Goal: Transaction & Acquisition: Purchase product/service

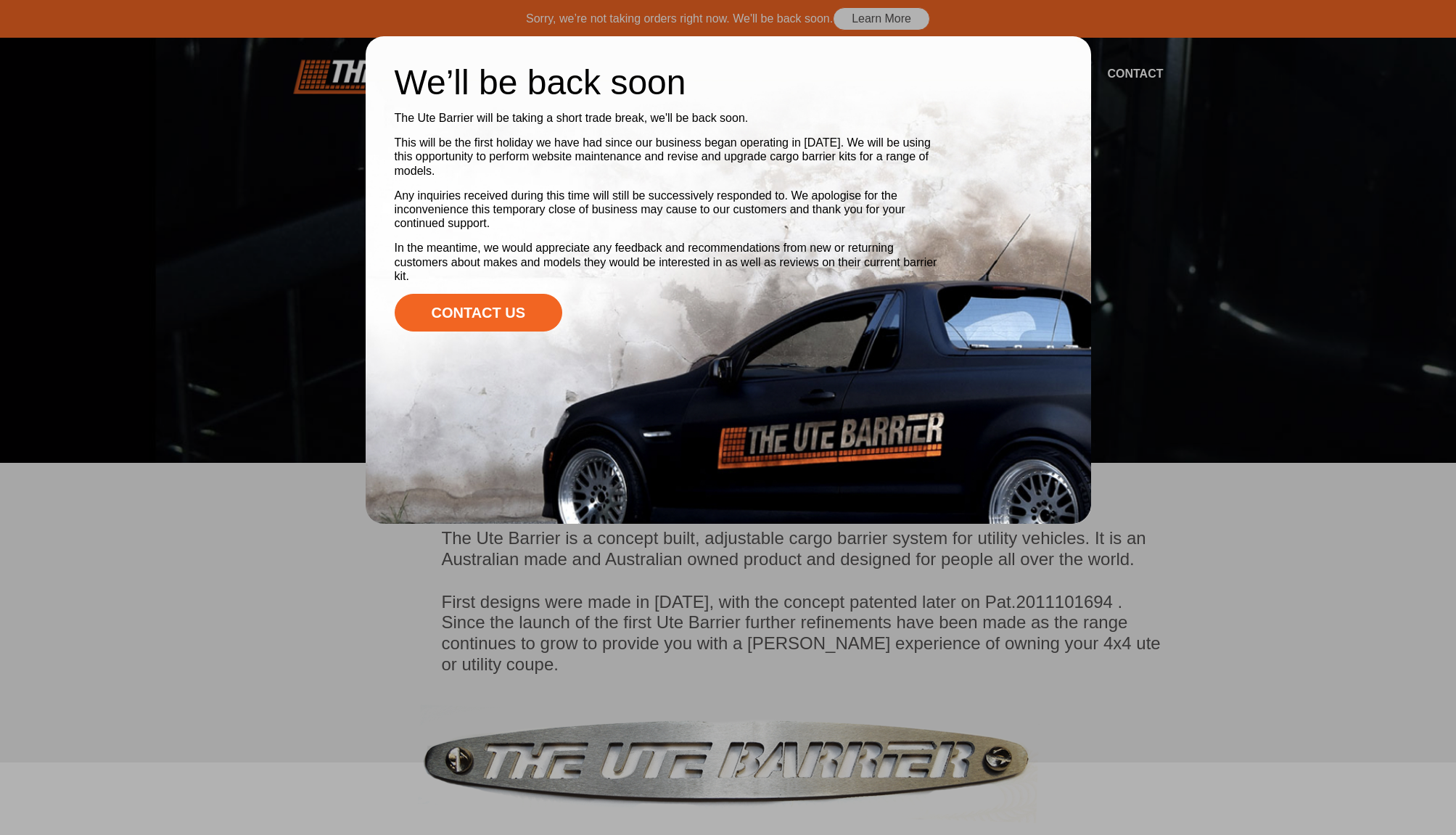
click at [293, 337] on div at bounding box center [728, 418] width 1456 height 835
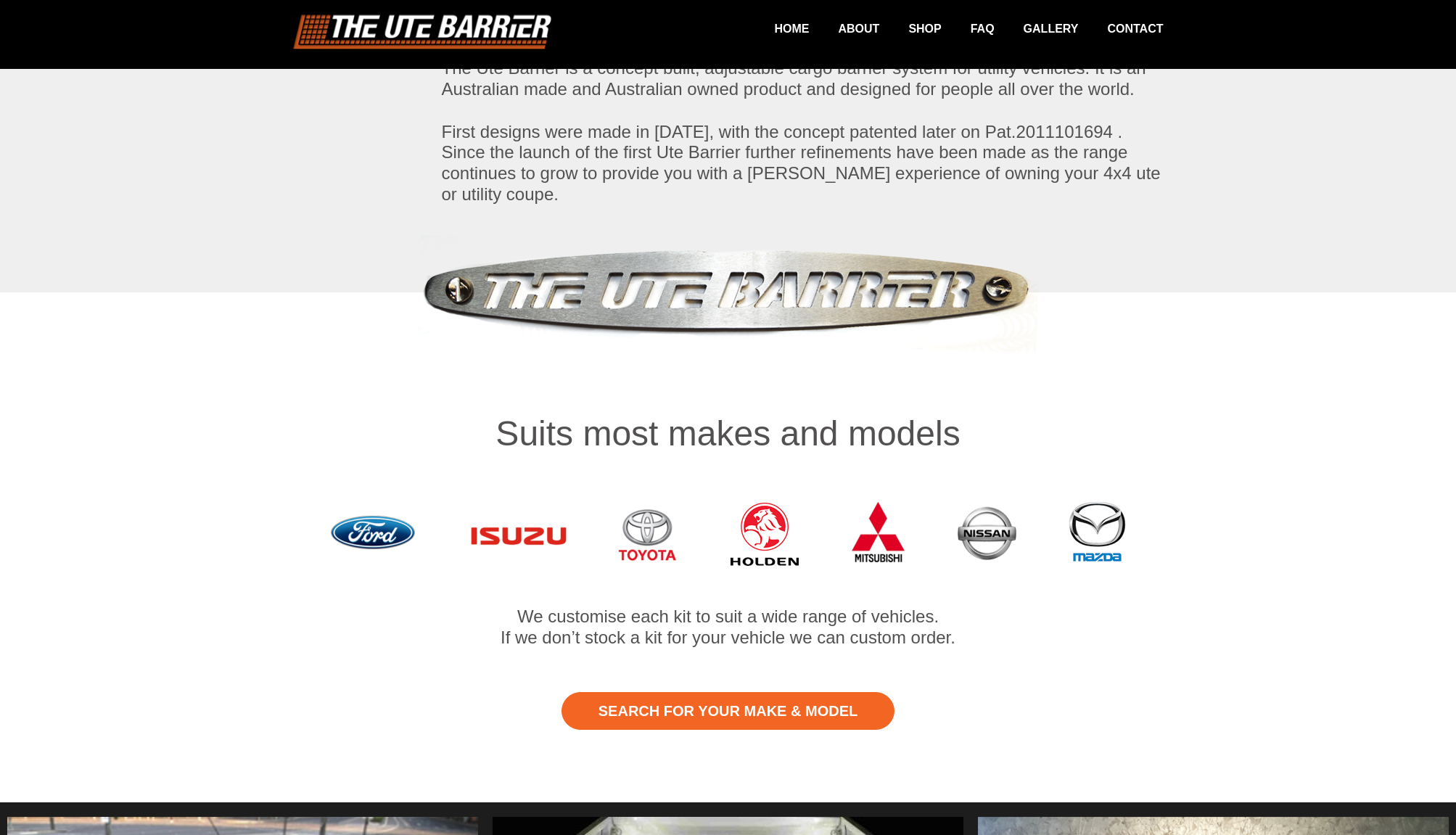
scroll to position [456, 0]
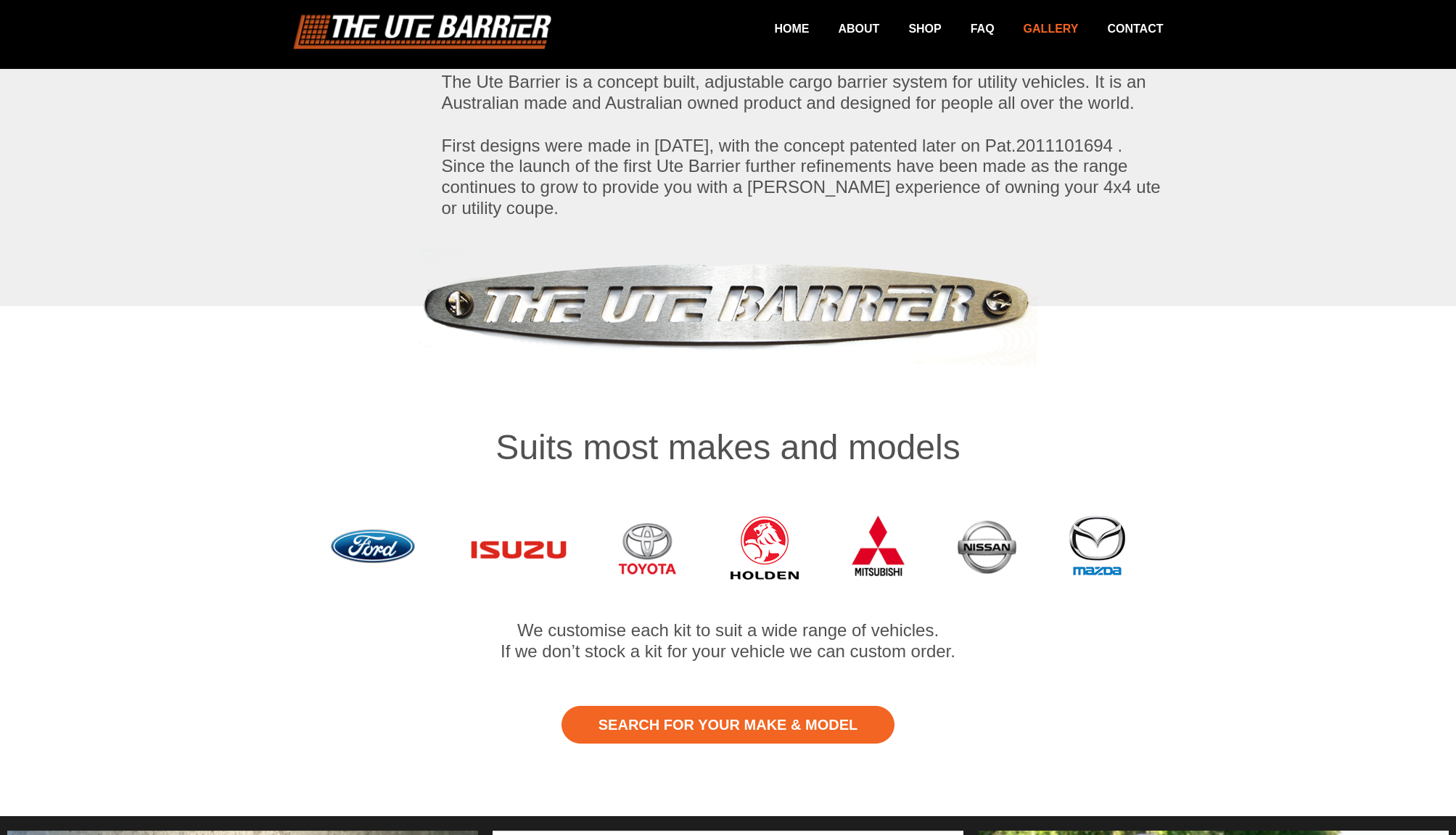
click at [1048, 30] on link "Gallery" at bounding box center [1036, 29] width 84 height 29
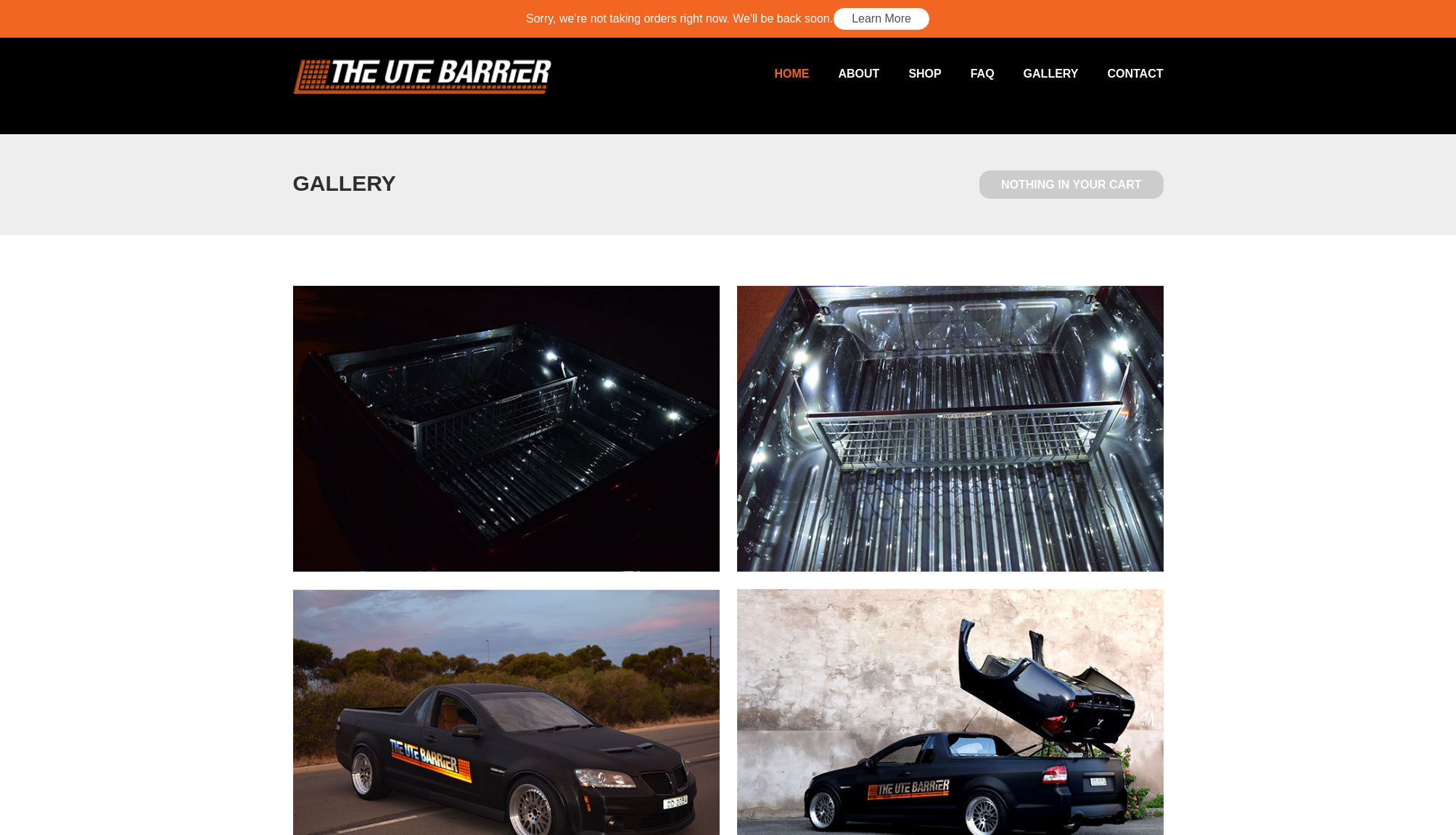
click at [791, 75] on link "Home" at bounding box center [776, 73] width 64 height 29
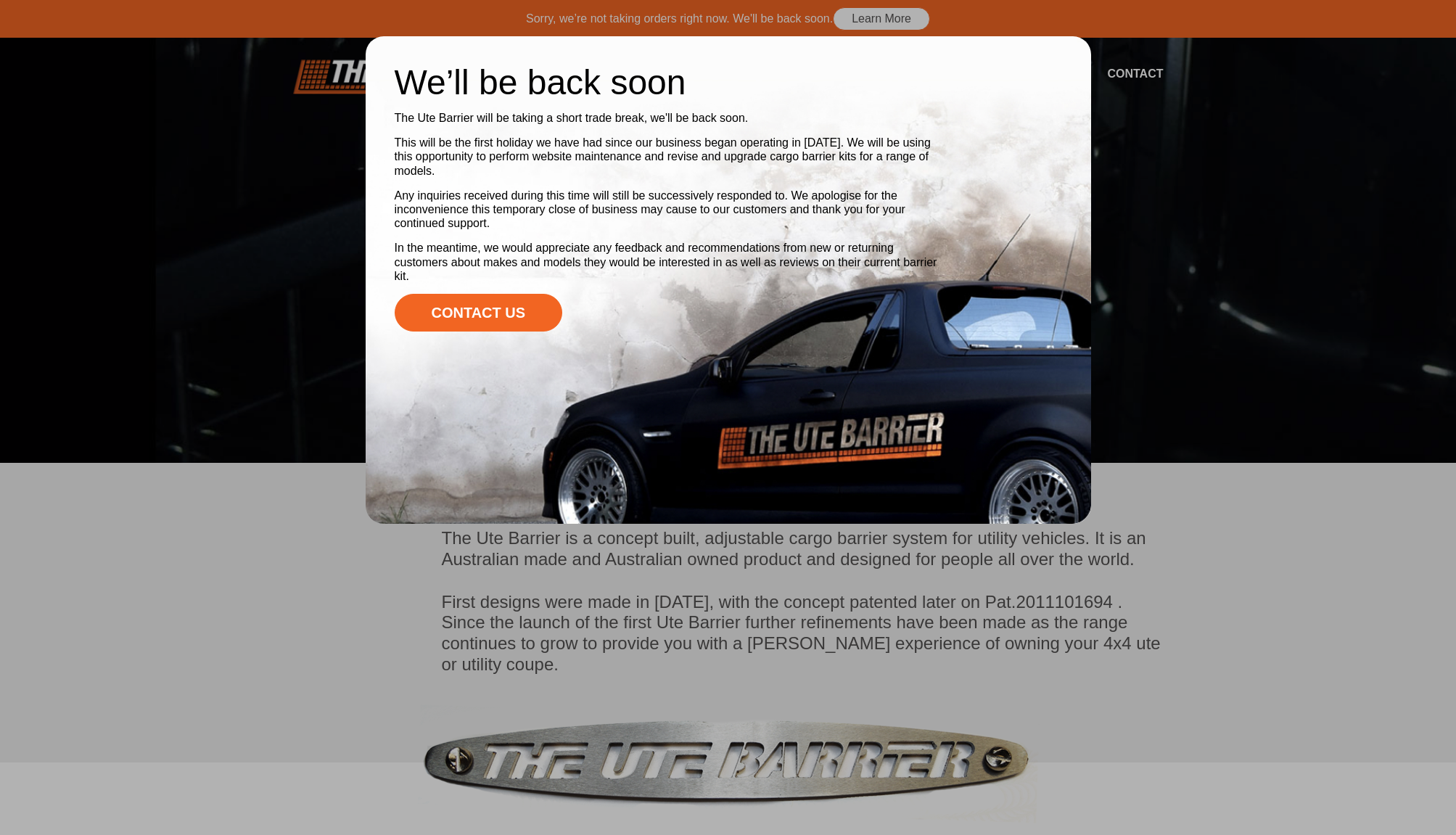
click at [273, 504] on div at bounding box center [728, 418] width 1456 height 835
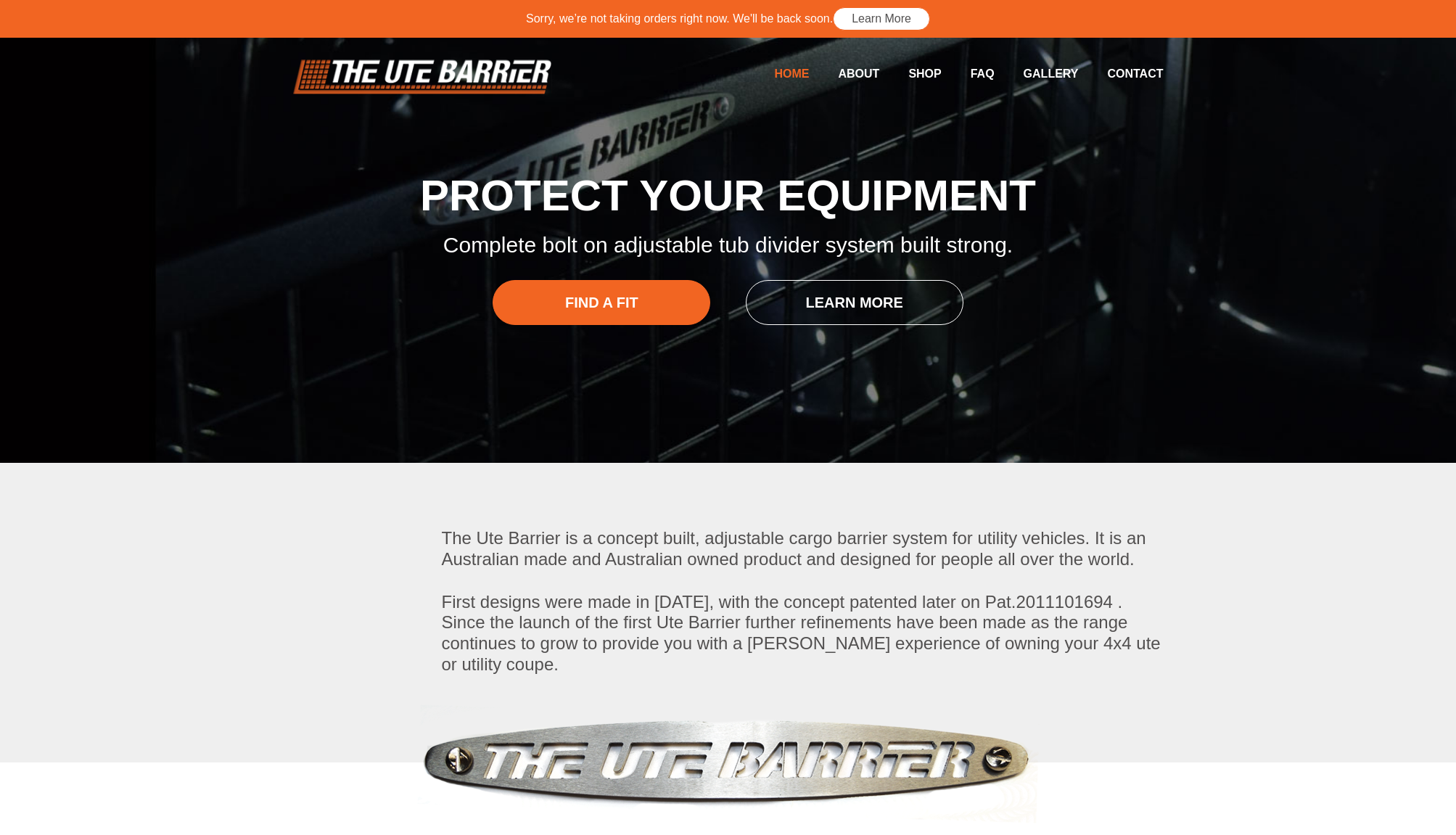
click at [794, 73] on link "Home" at bounding box center [776, 73] width 64 height 29
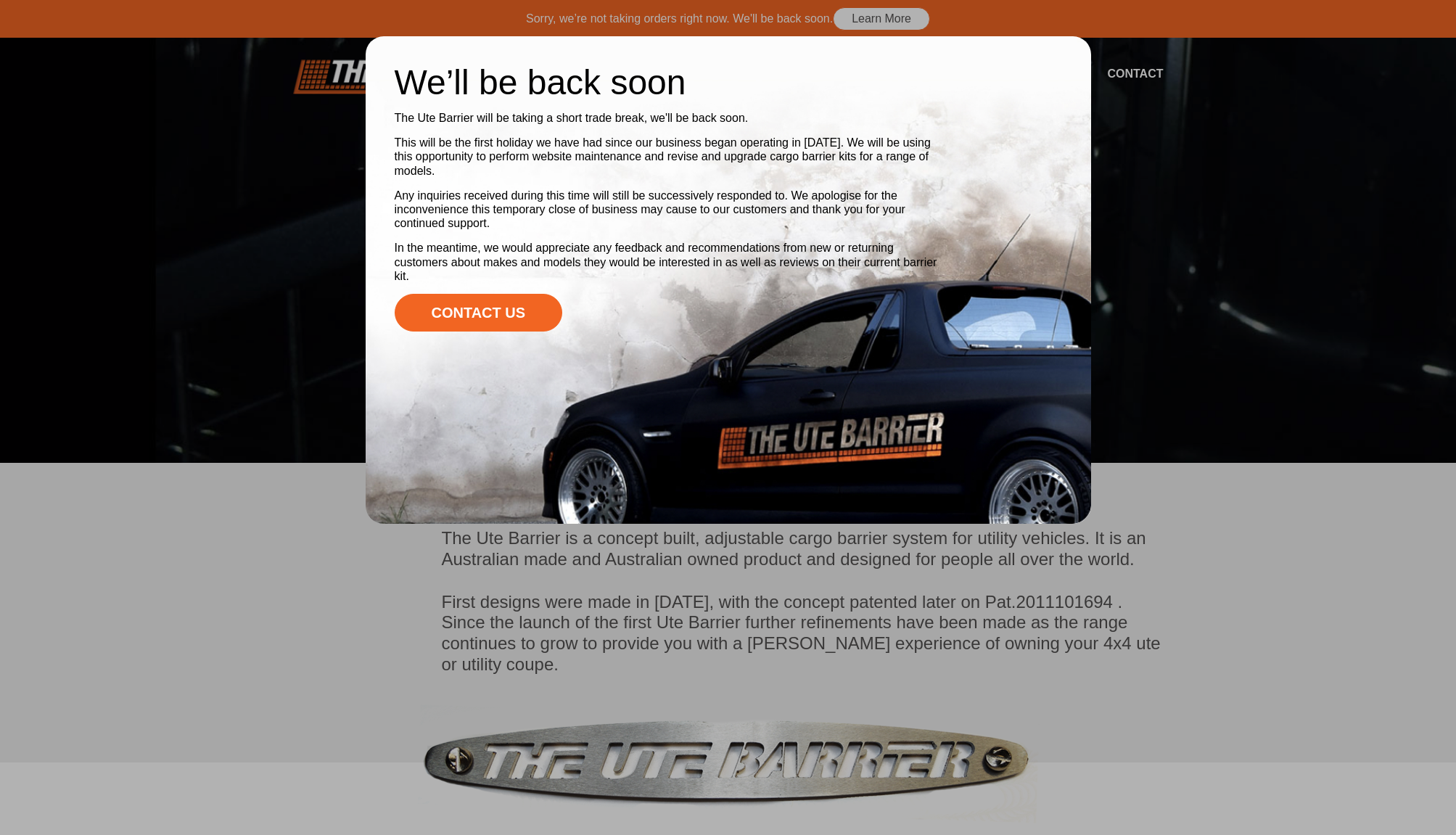
click at [269, 469] on div at bounding box center [728, 418] width 1456 height 835
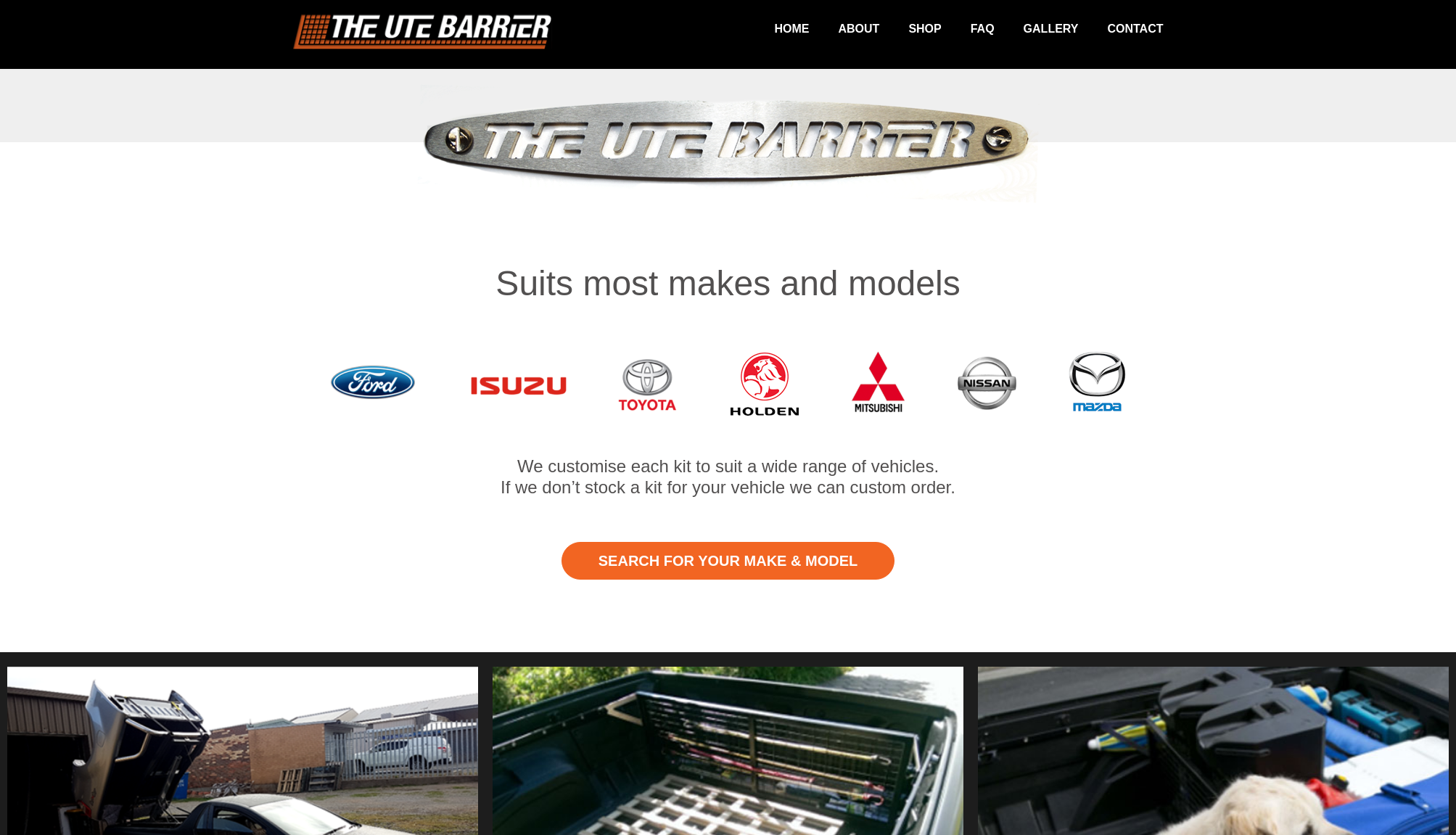
scroll to position [649, 0]
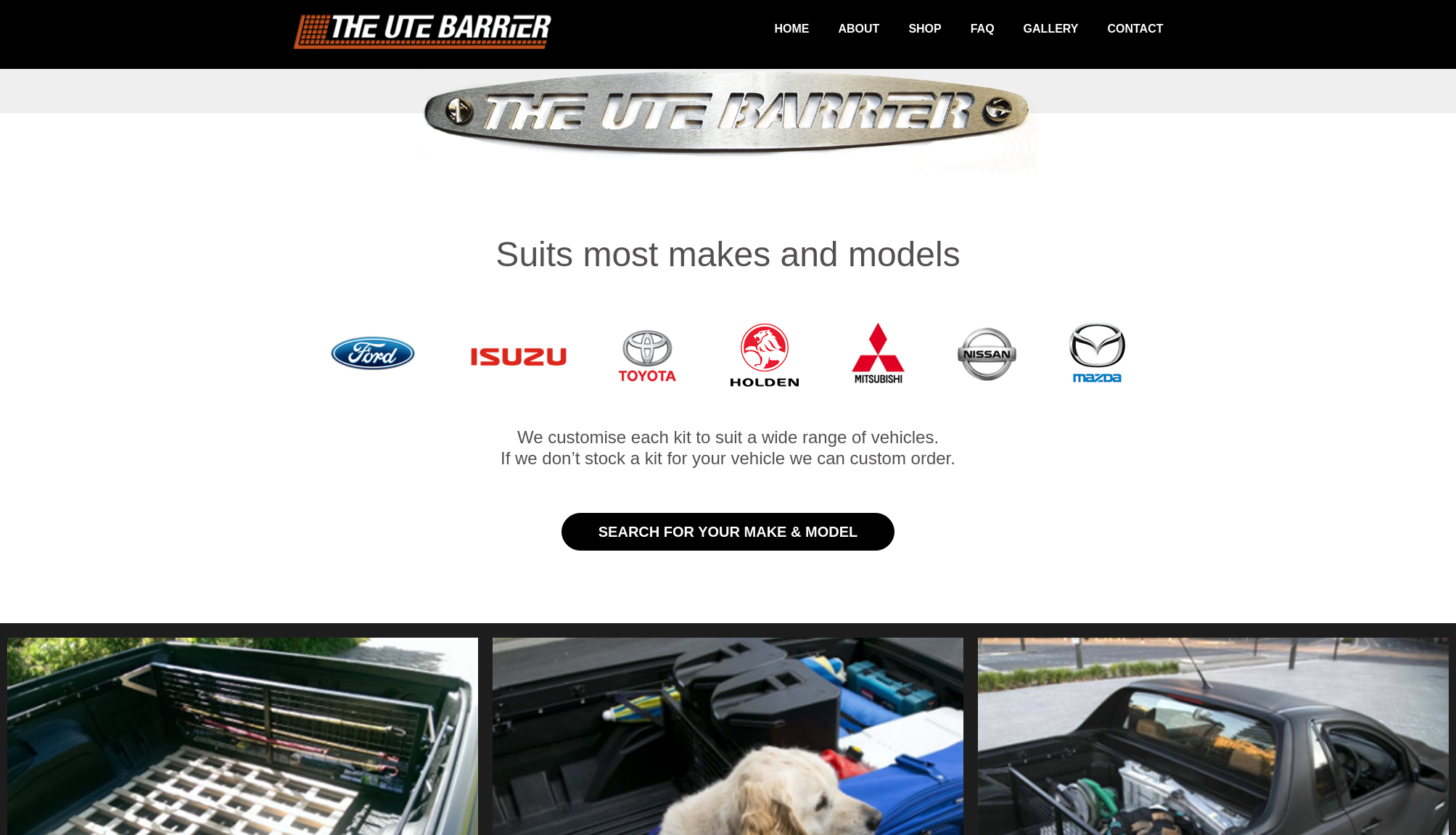
click at [733, 512] on link "Search for Your Make & Model" at bounding box center [728, 531] width 333 height 38
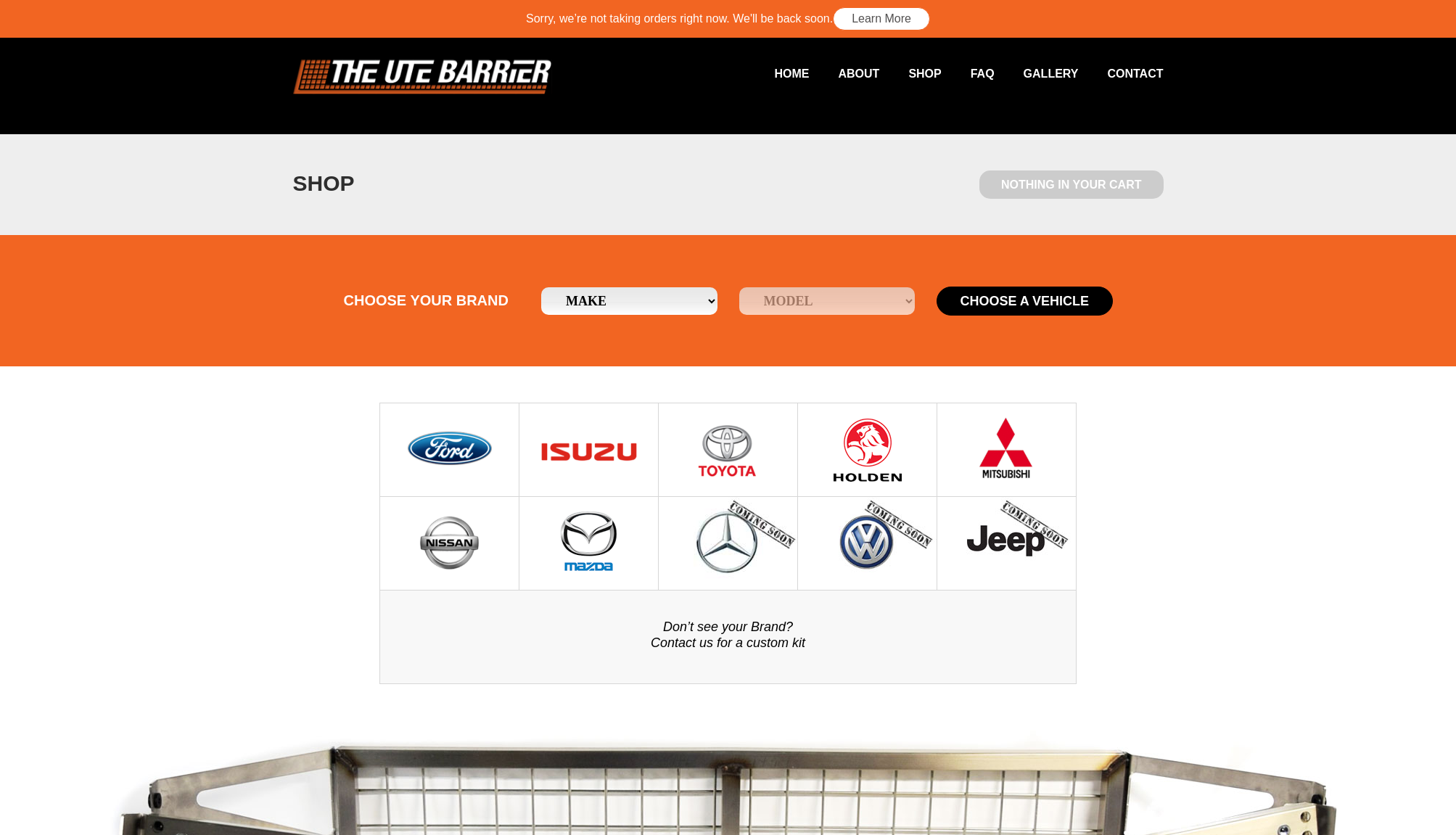
click at [589, 533] on img at bounding box center [590, 543] width 61 height 93
click at [714, 297] on select "Make Ford Holden [GEOGRAPHIC_DATA] Mazda Mitsubishi Nissan Toyota" at bounding box center [629, 301] width 176 height 28
select select "18"
click at [541, 287] on select "Make Ford Holden [GEOGRAPHIC_DATA] Mazda Mitsubishi Nissan Toyota" at bounding box center [629, 301] width 176 height 28
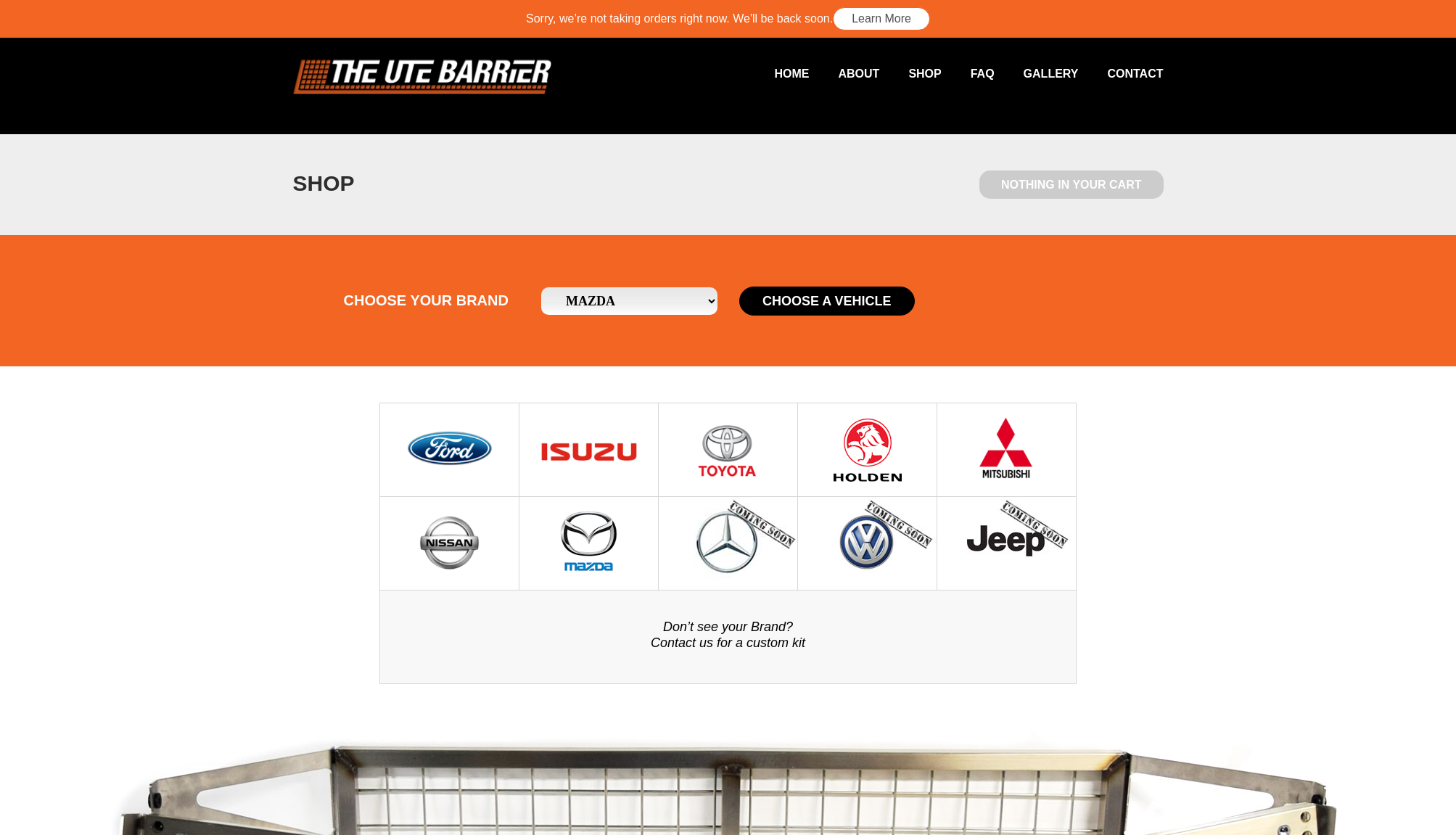
click at [839, 303] on button "Choose a Vehicle" at bounding box center [827, 301] width 176 height 29
click at [605, 436] on img at bounding box center [589, 450] width 104 height 93
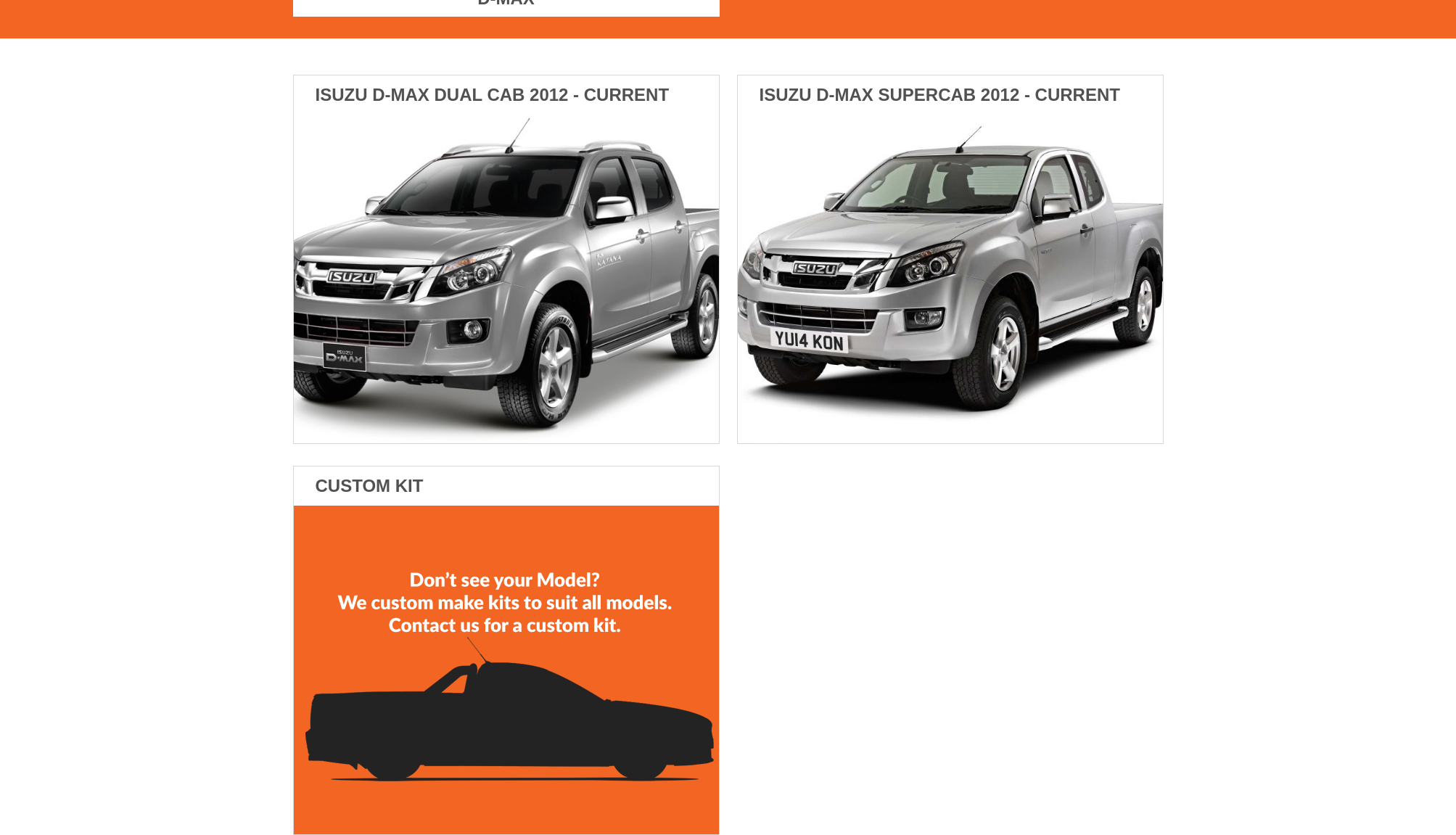
scroll to position [309, 0]
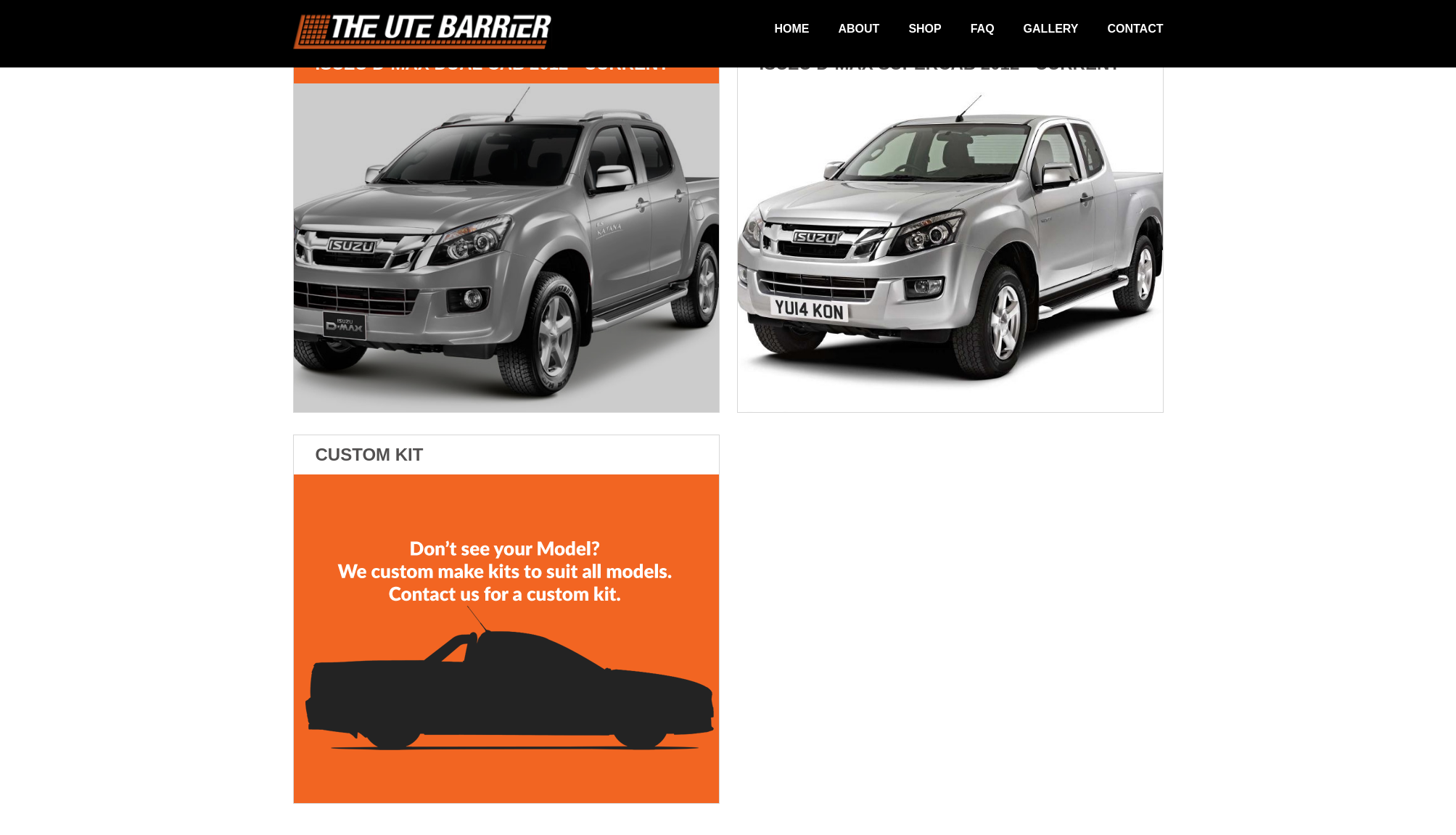
click at [530, 199] on img at bounding box center [506, 247] width 425 height 328
